Goal: Task Accomplishment & Management: Manage account settings

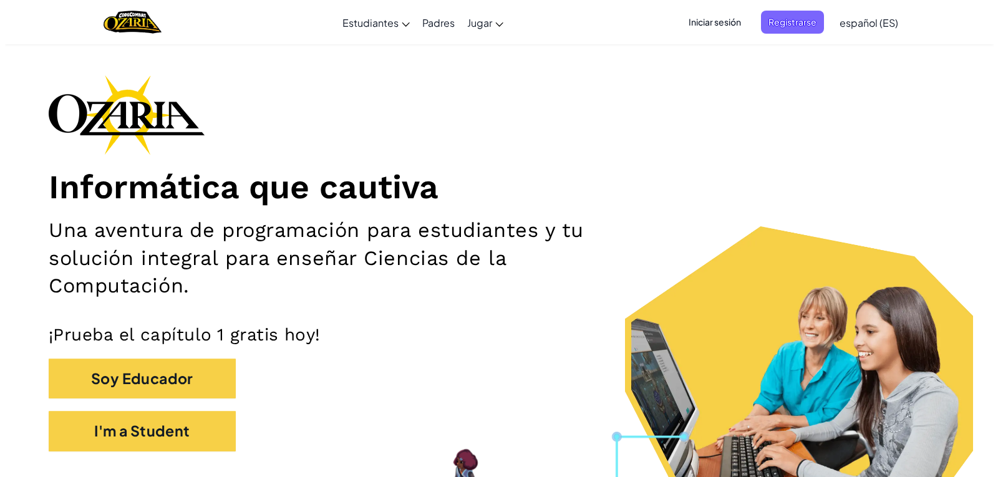
scroll to position [62, 0]
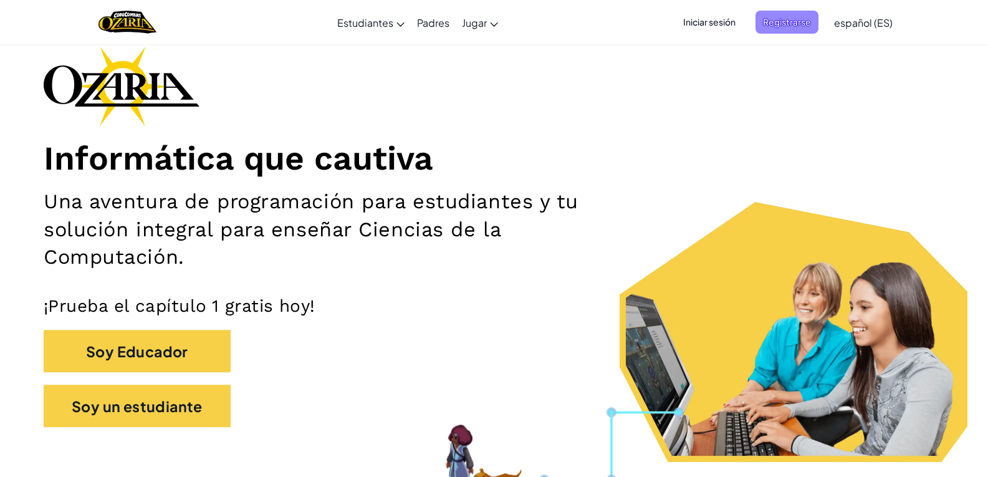
click at [781, 30] on span "Registrarse" at bounding box center [787, 22] width 63 height 23
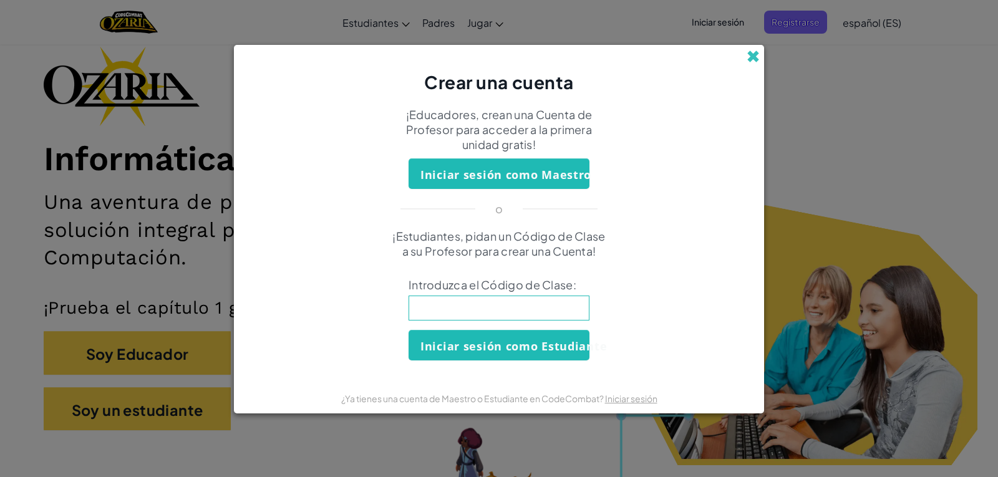
click at [747, 55] on span at bounding box center [752, 56] width 13 height 13
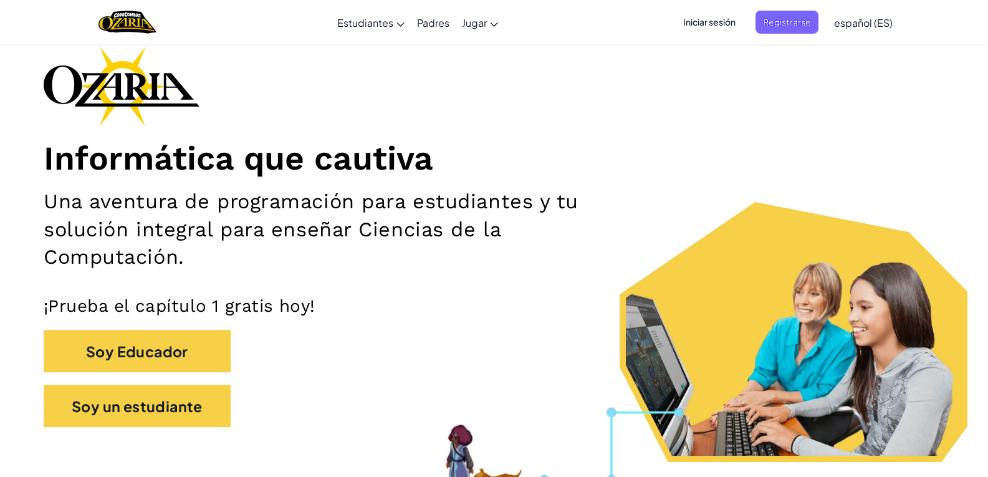
click at [730, 29] on span "Iniciar sesión" at bounding box center [709, 22] width 67 height 23
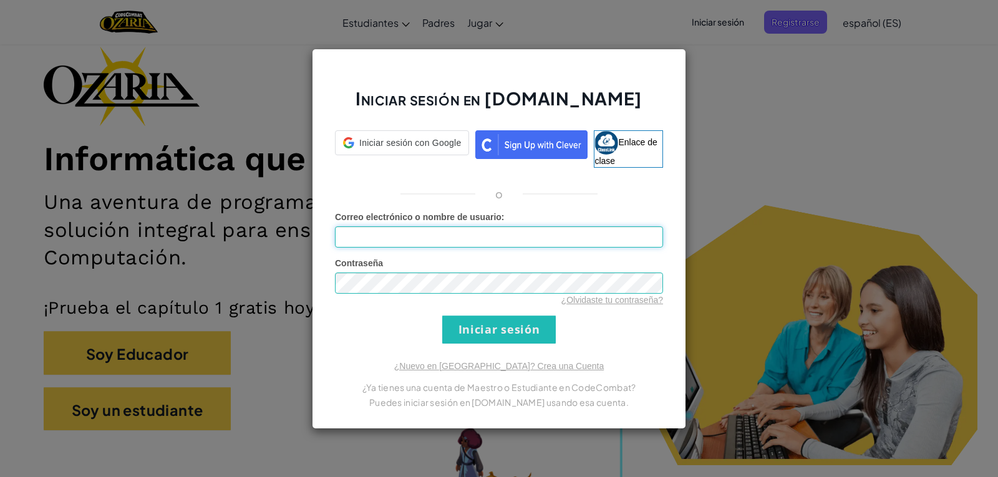
type input "[EMAIL_ADDRESS][DOMAIN_NAME]"
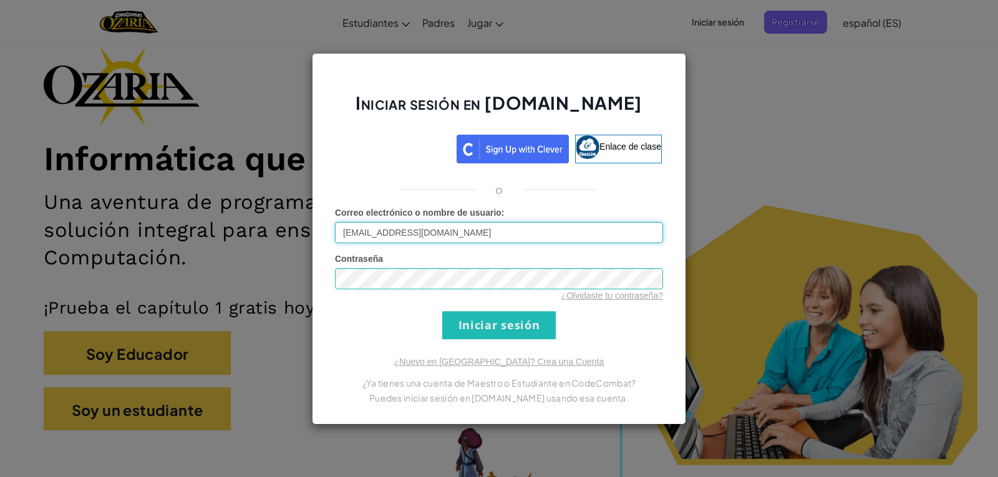
drag, startPoint x: 487, startPoint y: 243, endPoint x: 101, endPoint y: 206, distance: 387.7
click at [101, 206] on div "Iniciar sesión en [DOMAIN_NAME] Enlace de clase o Error desconocido. Correo ele…" at bounding box center [499, 238] width 998 height 477
type input "[EMAIL_ADDRESS][DOMAIN_NAME]"
click at [192, 287] on div "Iniciar sesión en [DOMAIN_NAME] Enlace de clase o Error desconocido. Correo ele…" at bounding box center [499, 238] width 998 height 477
click at [355, 348] on div "Iniciar sesión en [DOMAIN_NAME] Enlace de clase o Error desconocido. Correo ele…" at bounding box center [499, 239] width 374 height 372
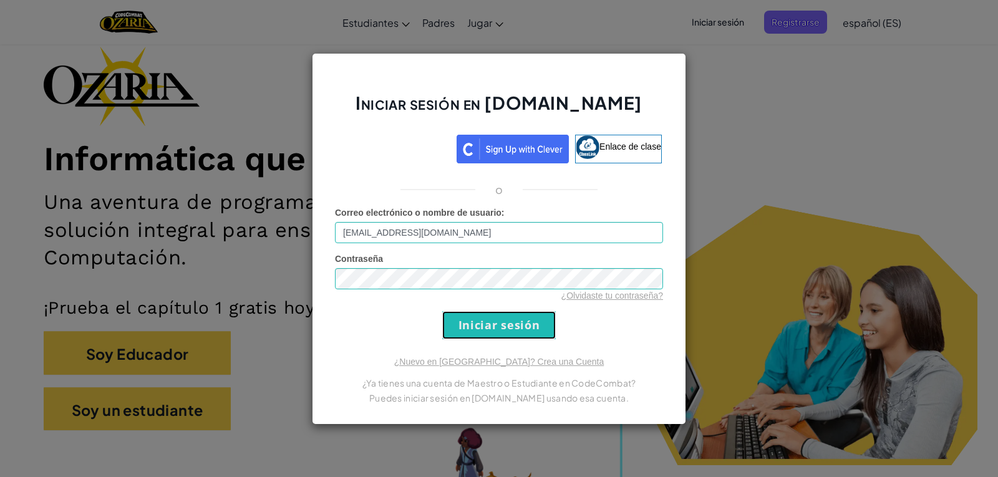
click at [472, 327] on input "Iniciar sesión" at bounding box center [498, 325] width 113 height 28
